Goal: Navigation & Orientation: Find specific page/section

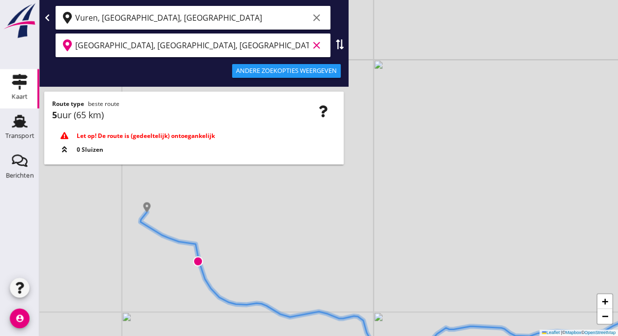
click at [311, 19] on icon "clear" at bounding box center [317, 18] width 12 height 12
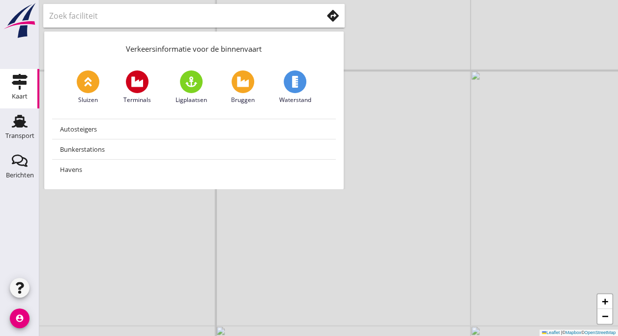
click at [327, 18] on use at bounding box center [333, 16] width 12 height 12
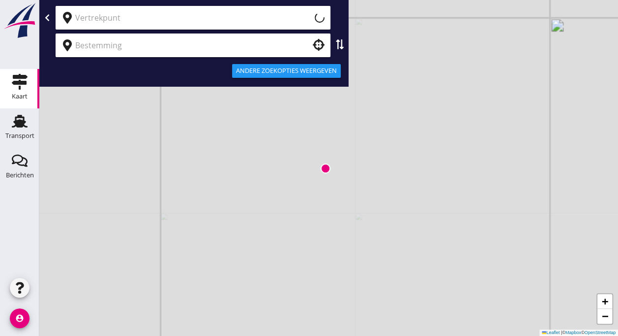
type input "Huidige locatie (apparaat)"
click at [98, 17] on input "Huidige locatie (apparaat)" at bounding box center [192, 18] width 234 height 16
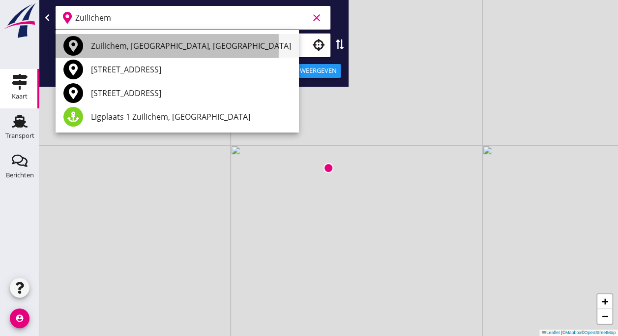
click at [169, 42] on div "Zuilichem, [GEOGRAPHIC_DATA], [GEOGRAPHIC_DATA]" at bounding box center [191, 46] width 200 height 12
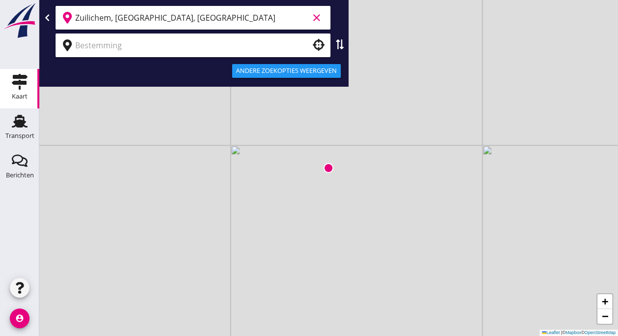
type input "Zuilichem, [GEOGRAPHIC_DATA], [GEOGRAPHIC_DATA]"
click at [146, 48] on input "text" at bounding box center [186, 45] width 222 height 16
click at [146, 48] on input "Maassluis" at bounding box center [192, 45] width 234 height 16
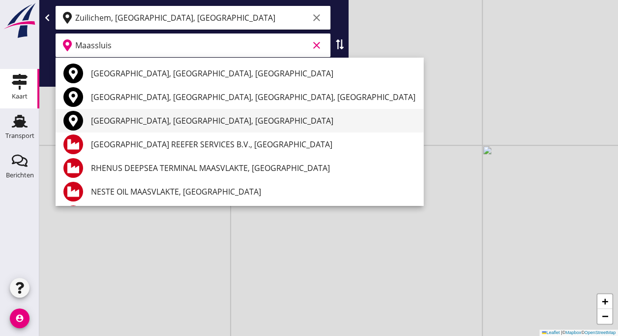
click at [128, 119] on div "[GEOGRAPHIC_DATA], [GEOGRAPHIC_DATA], [GEOGRAPHIC_DATA]" at bounding box center [253, 121] width 325 height 12
type input "[GEOGRAPHIC_DATA], [GEOGRAPHIC_DATA], [GEOGRAPHIC_DATA]"
